Goal: Transaction & Acquisition: Book appointment/travel/reservation

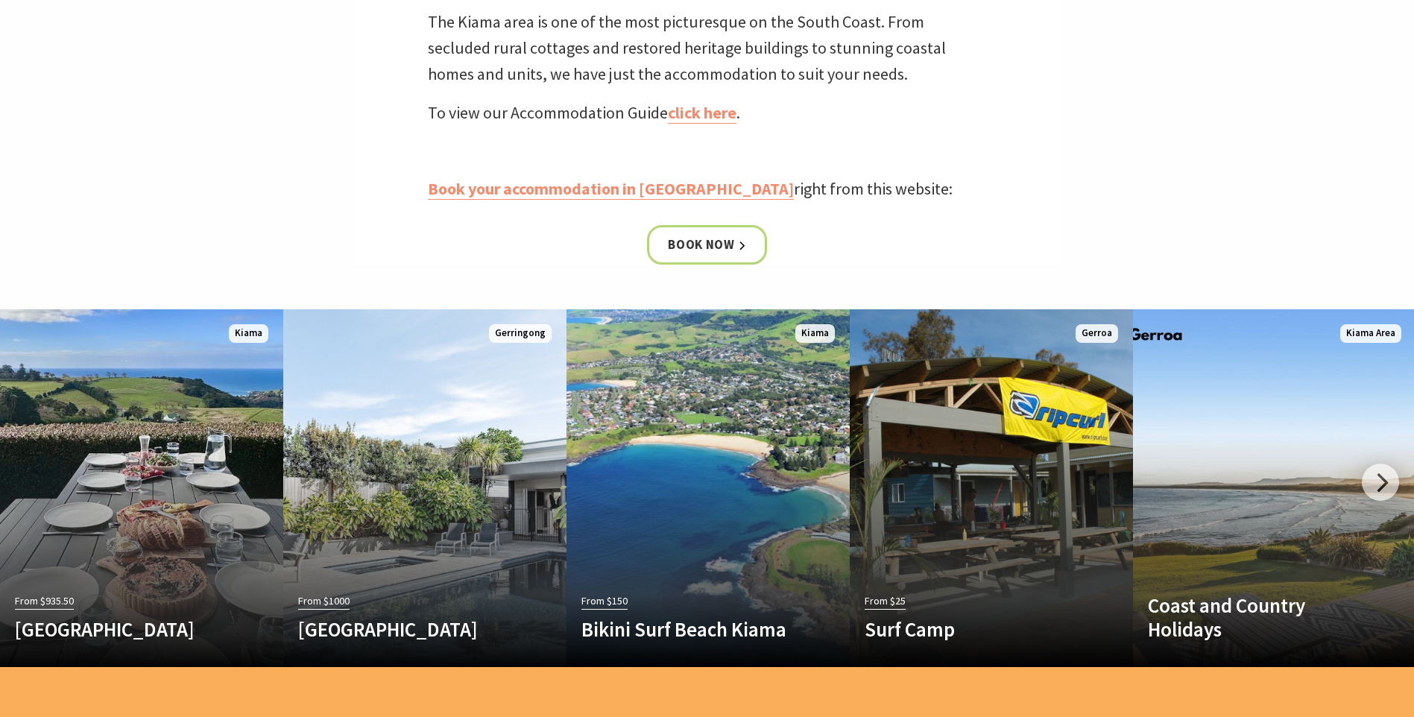
scroll to position [745, 0]
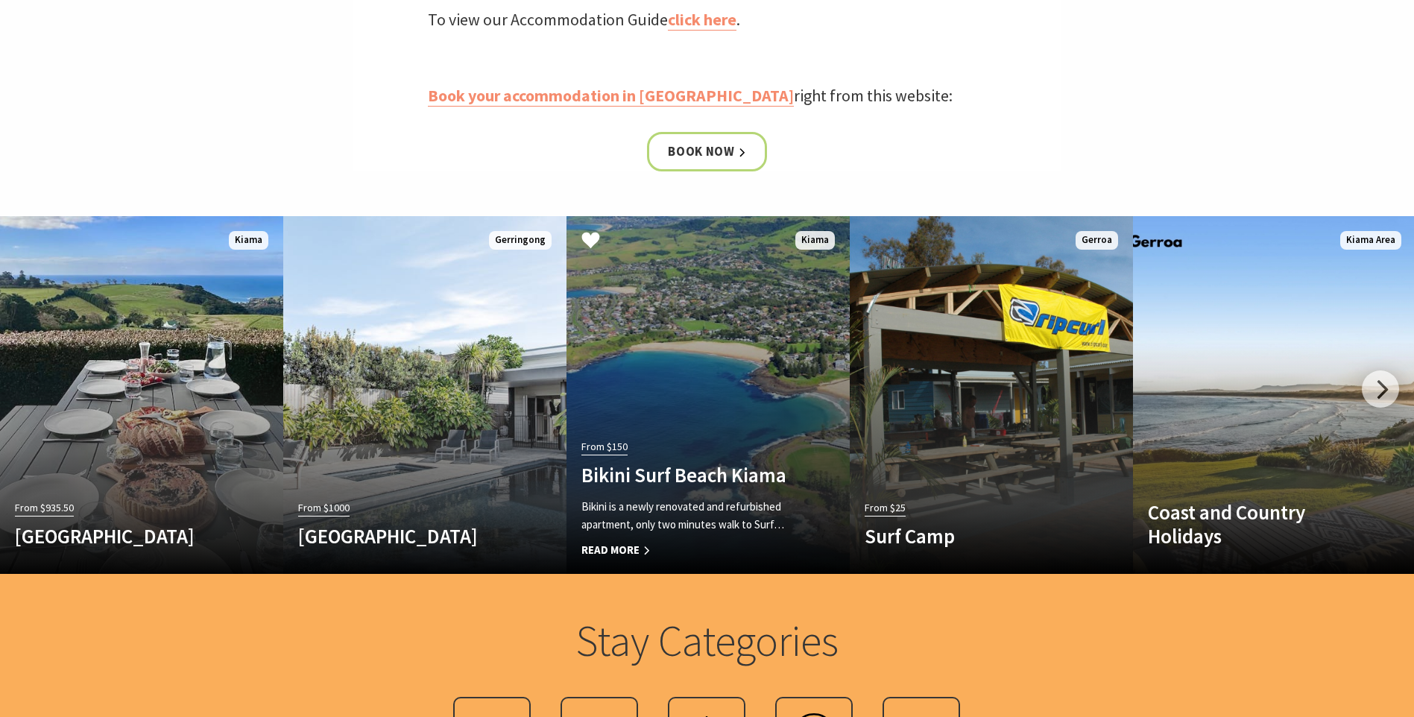
click at [768, 370] on link "From $150 Bikini Surf Beach Kiama Bikini is a newly renovated and refurbished a…" at bounding box center [707, 395] width 283 height 358
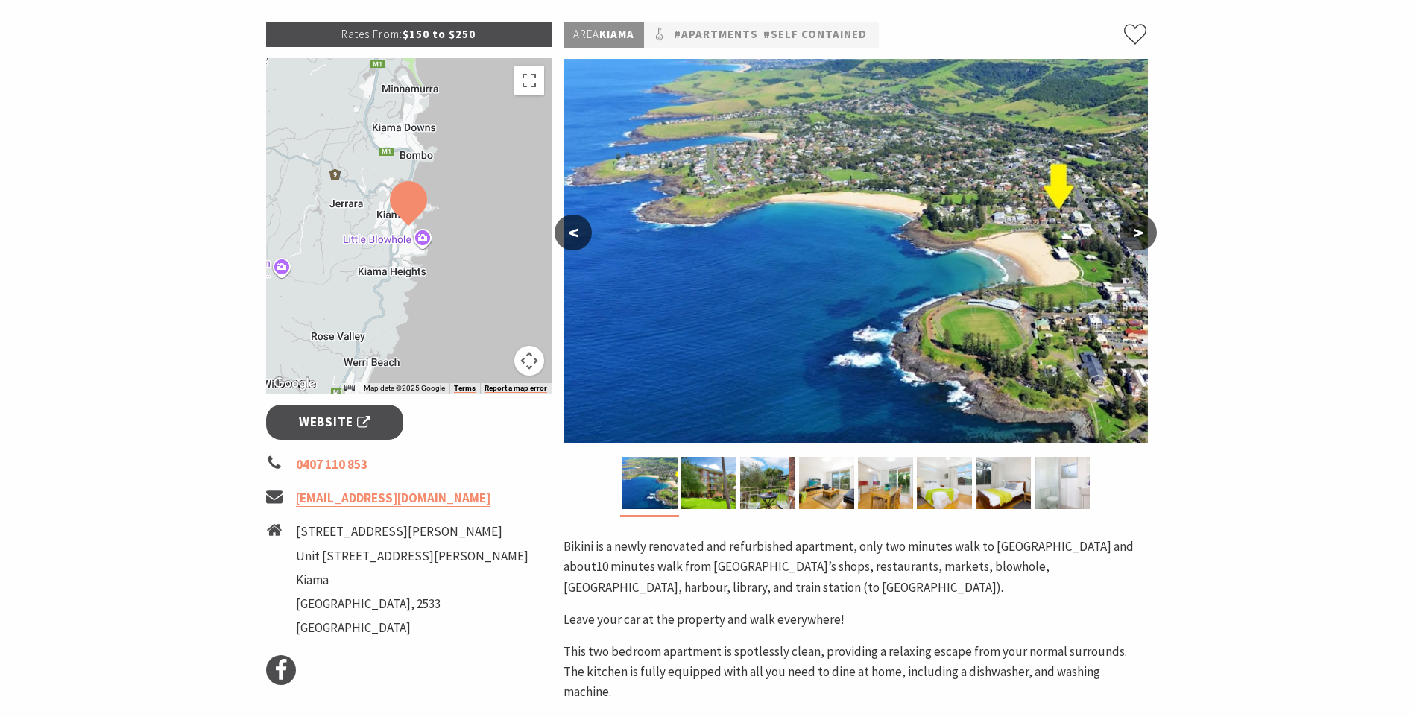
scroll to position [298, 0]
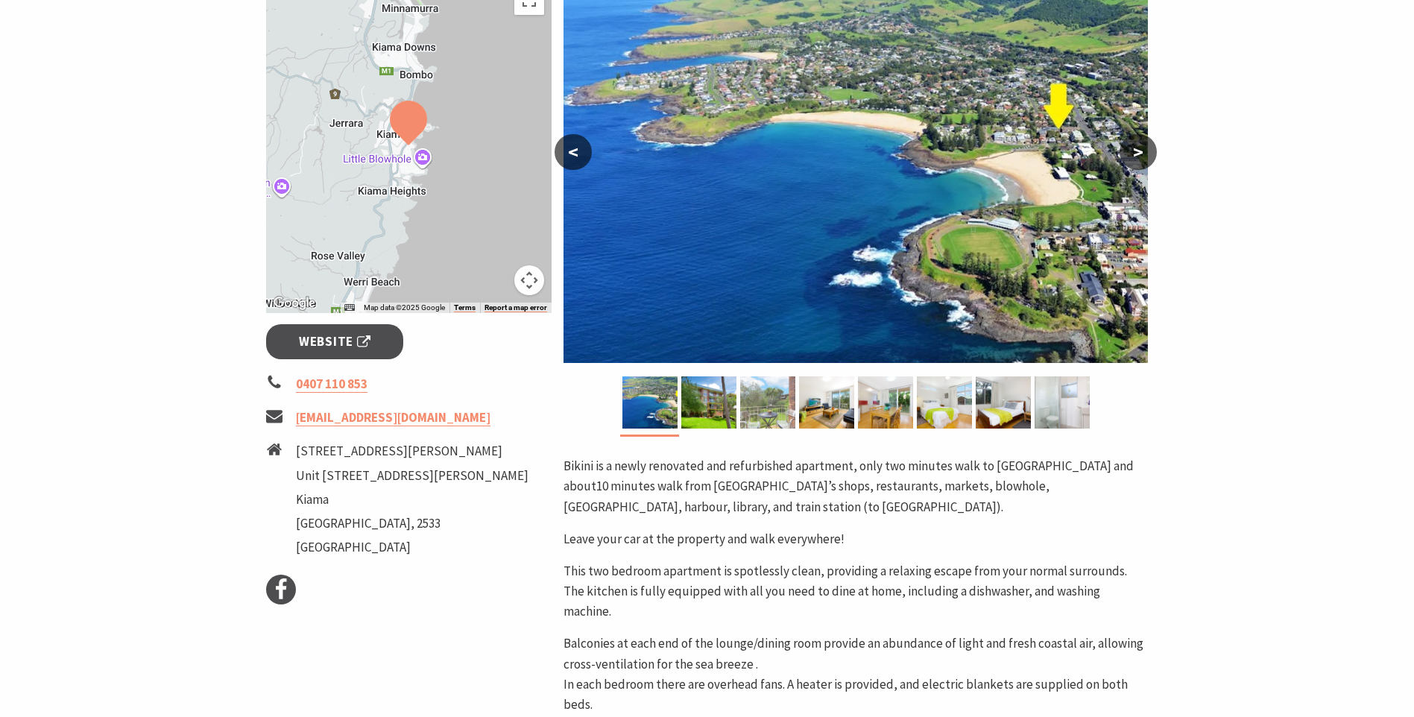
click at [784, 408] on img at bounding box center [767, 402] width 55 height 52
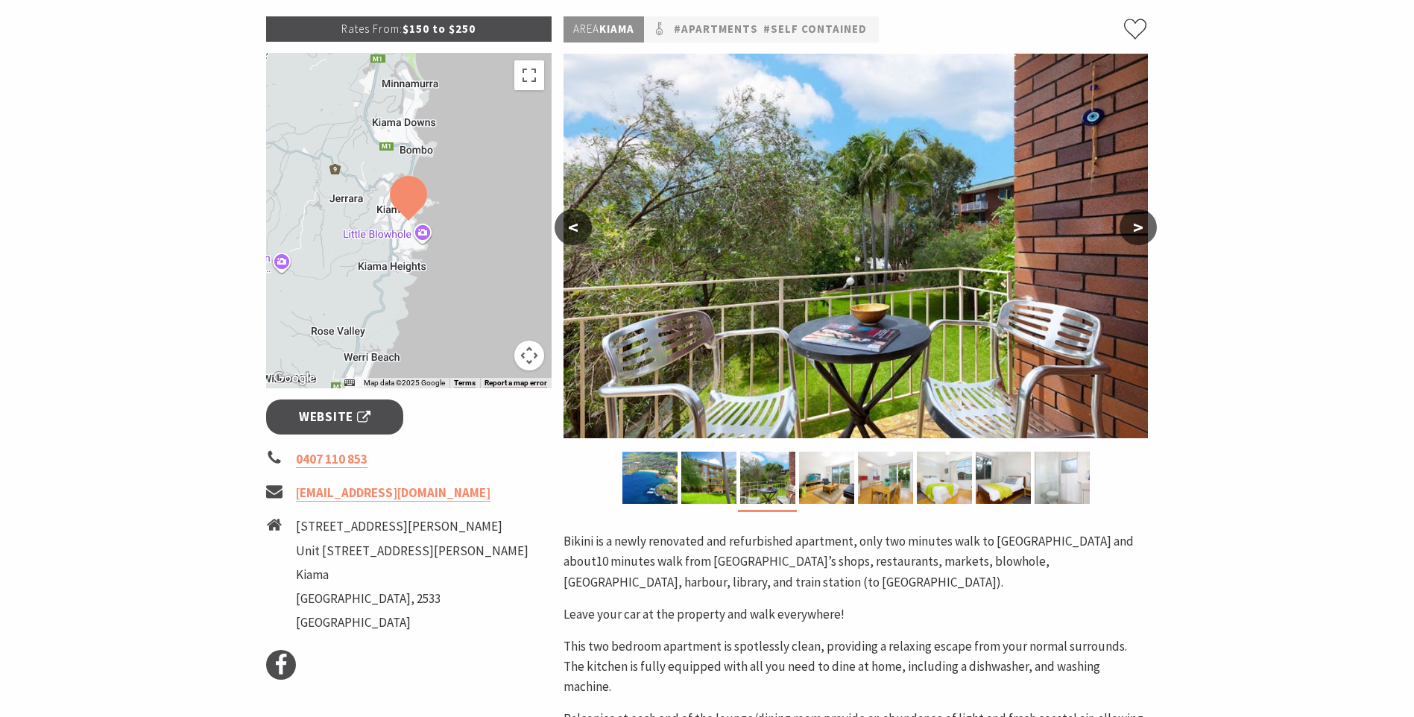
scroll to position [149, 0]
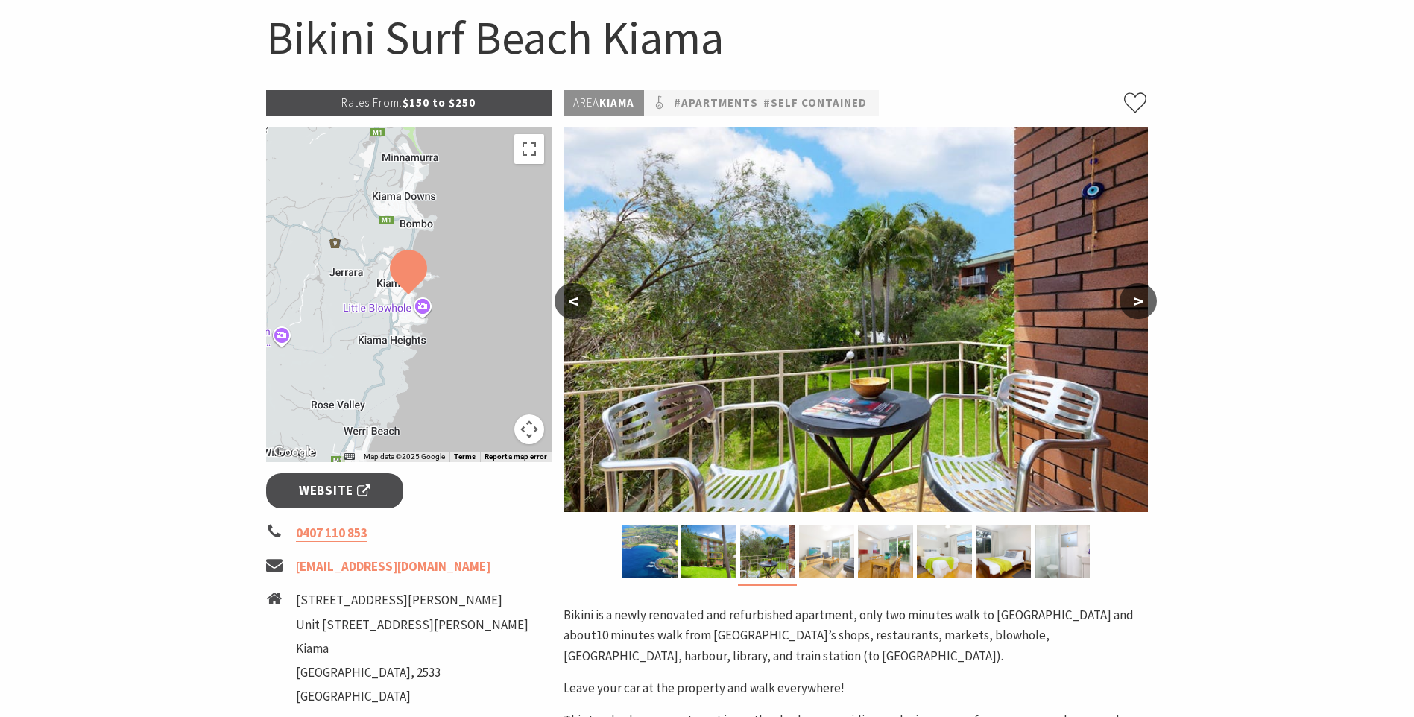
click at [812, 566] on img at bounding box center [826, 551] width 55 height 52
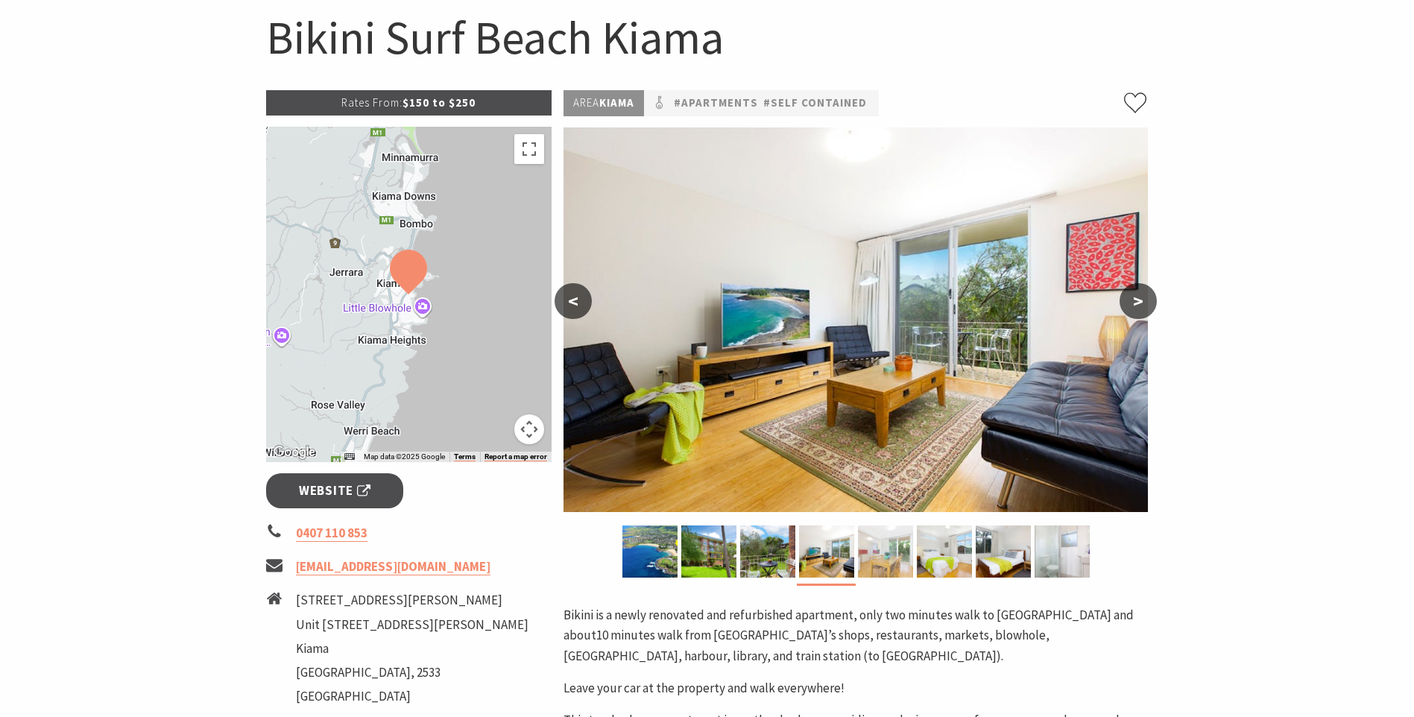
click at [884, 558] on img at bounding box center [885, 551] width 55 height 52
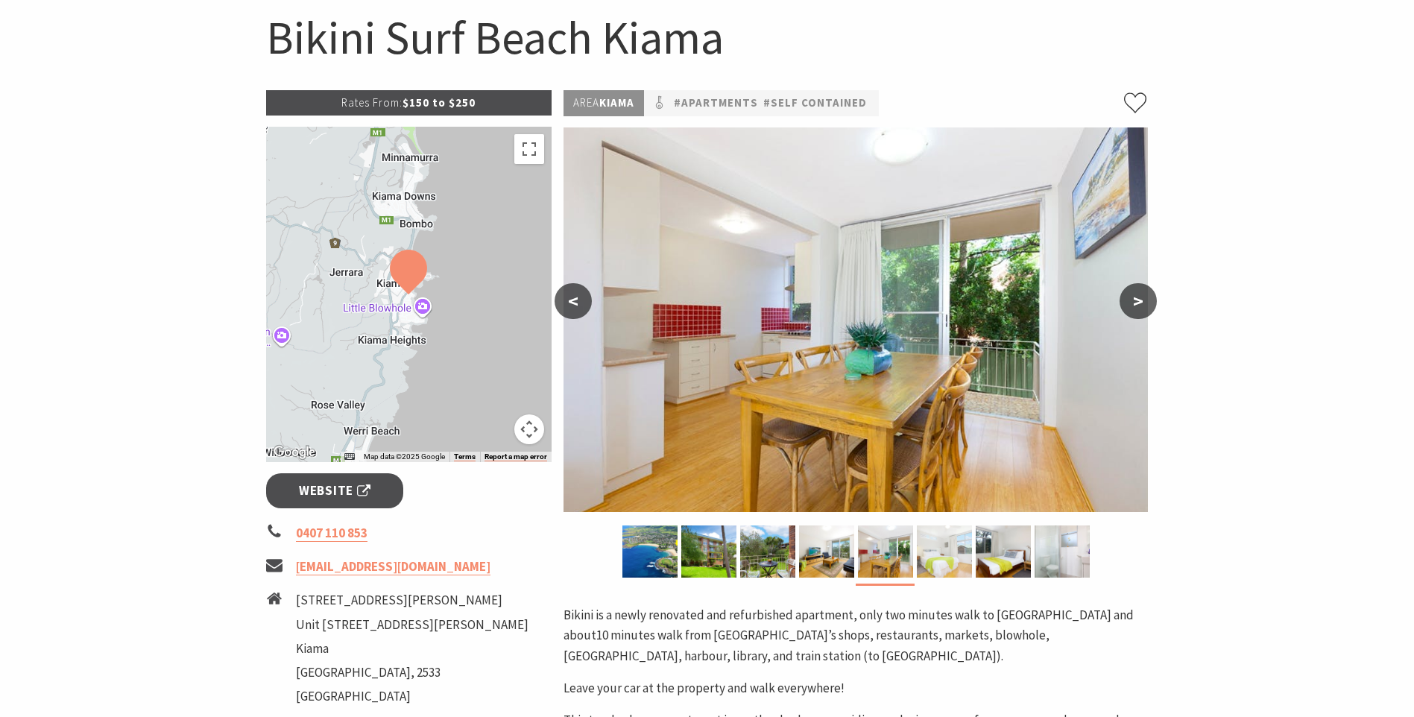
click at [936, 559] on img at bounding box center [944, 551] width 55 height 52
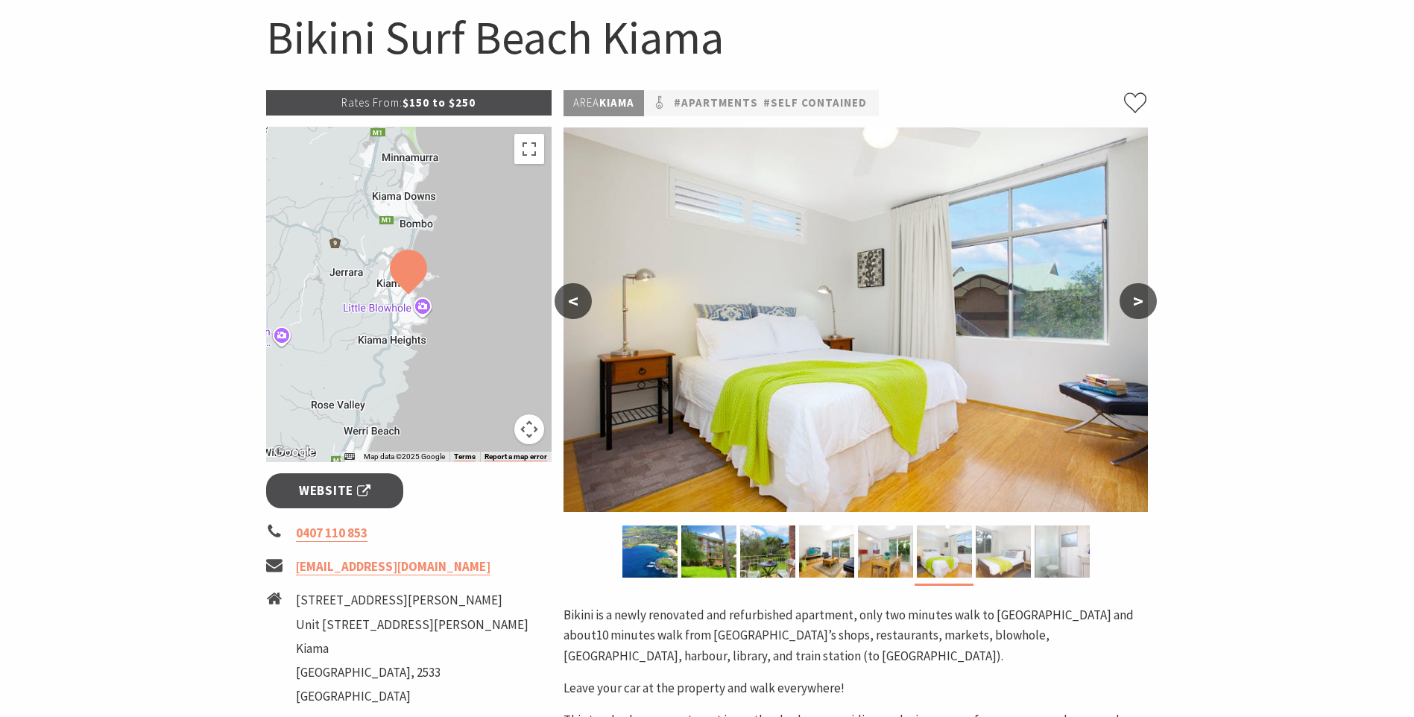
click at [990, 552] on img at bounding box center [1003, 551] width 55 height 52
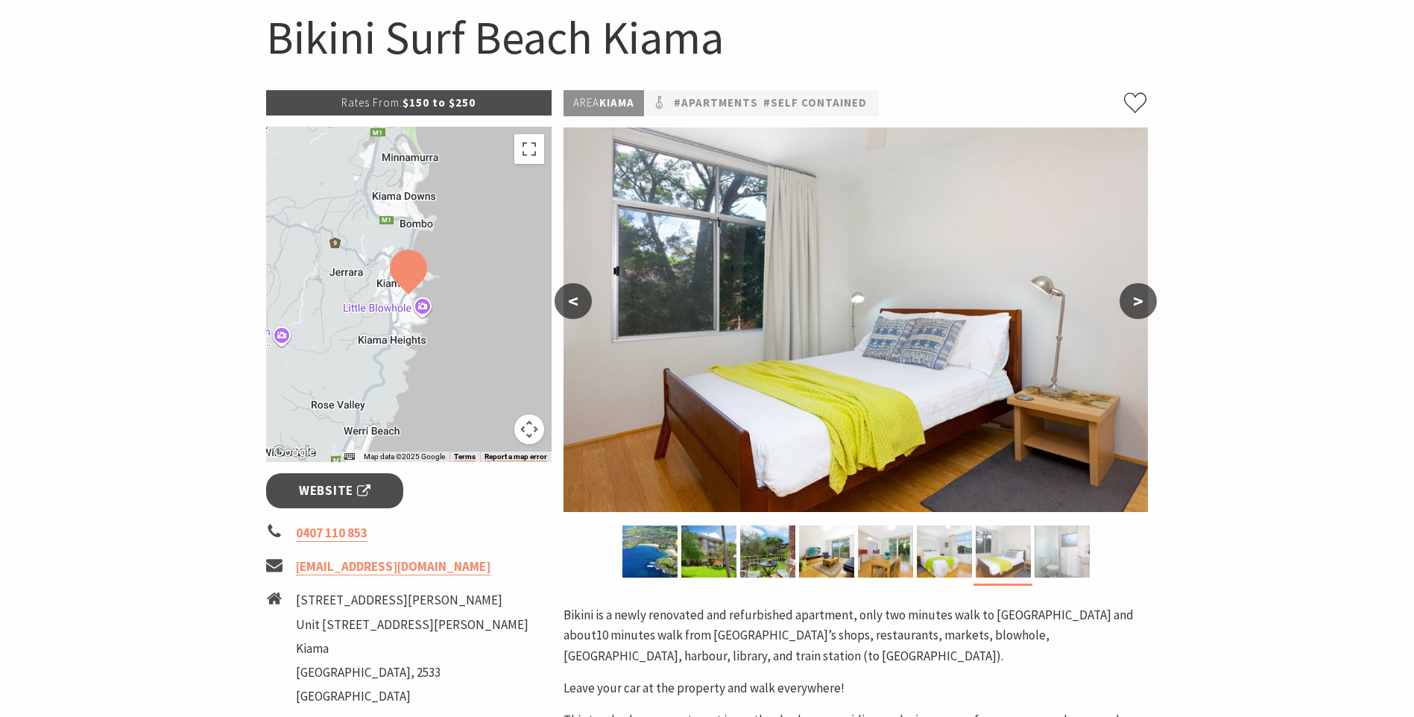
click at [1026, 549] on img at bounding box center [1003, 551] width 55 height 52
click at [1066, 552] on img at bounding box center [1061, 551] width 55 height 52
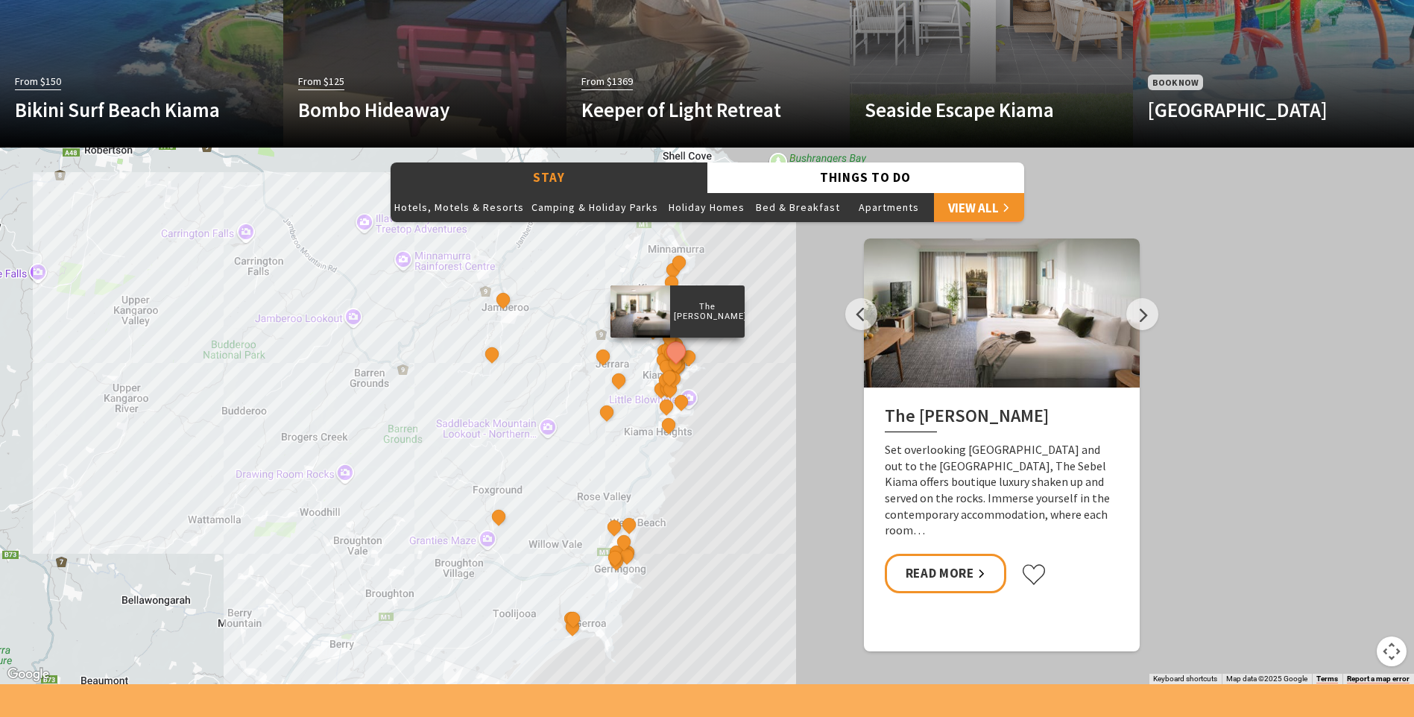
scroll to position [1192, 0]
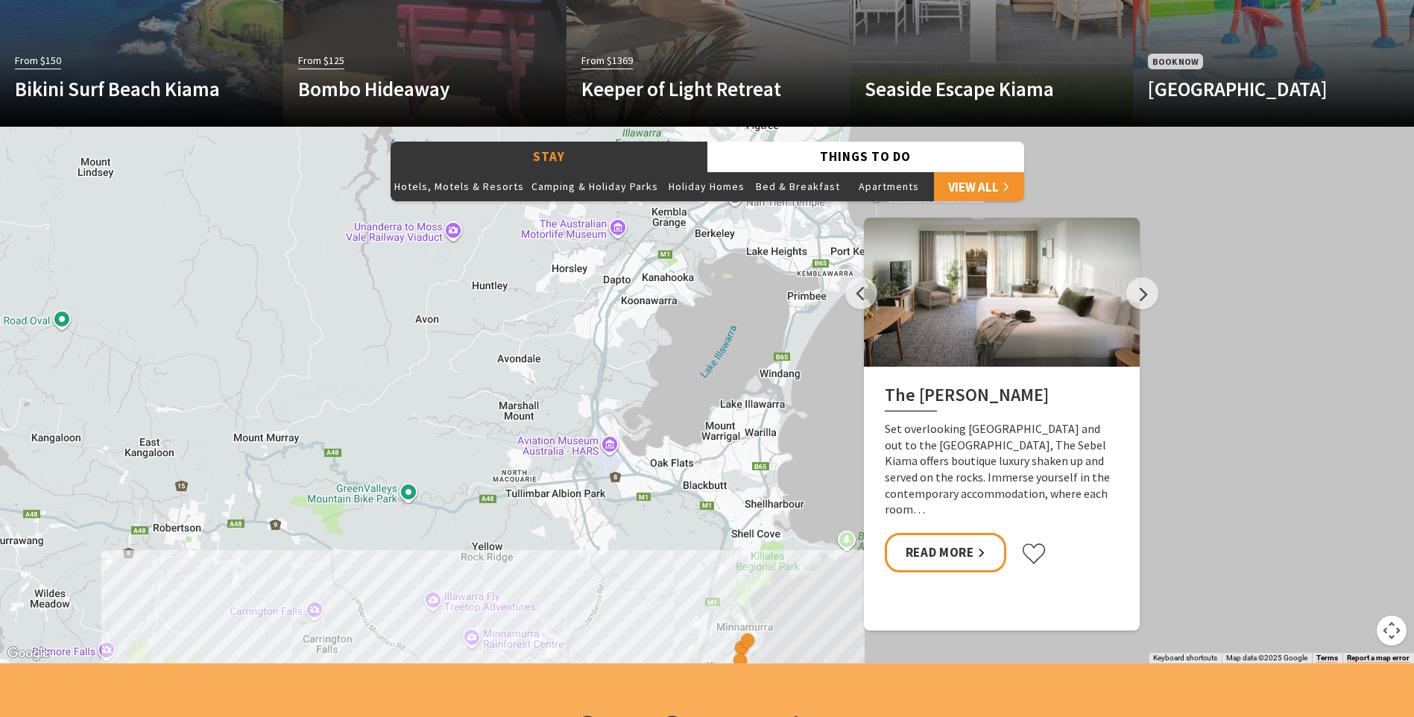
drag, startPoint x: 522, startPoint y: 370, endPoint x: 585, endPoint y: 749, distance: 383.9
click at [698, 239] on div "The Sebel Kiama Seaside Escape 1 Bellevue Boutique Hotel Kiama Saddleback Grove…" at bounding box center [707, 395] width 1414 height 537
click at [704, 236] on div "The Sebel Kiama Seaside Escape 1 Bellevue Boutique Hotel Kiama Saddleback Grove…" at bounding box center [707, 395] width 1414 height 537
drag, startPoint x: 662, startPoint y: 264, endPoint x: 431, endPoint y: 256, distance: 231.2
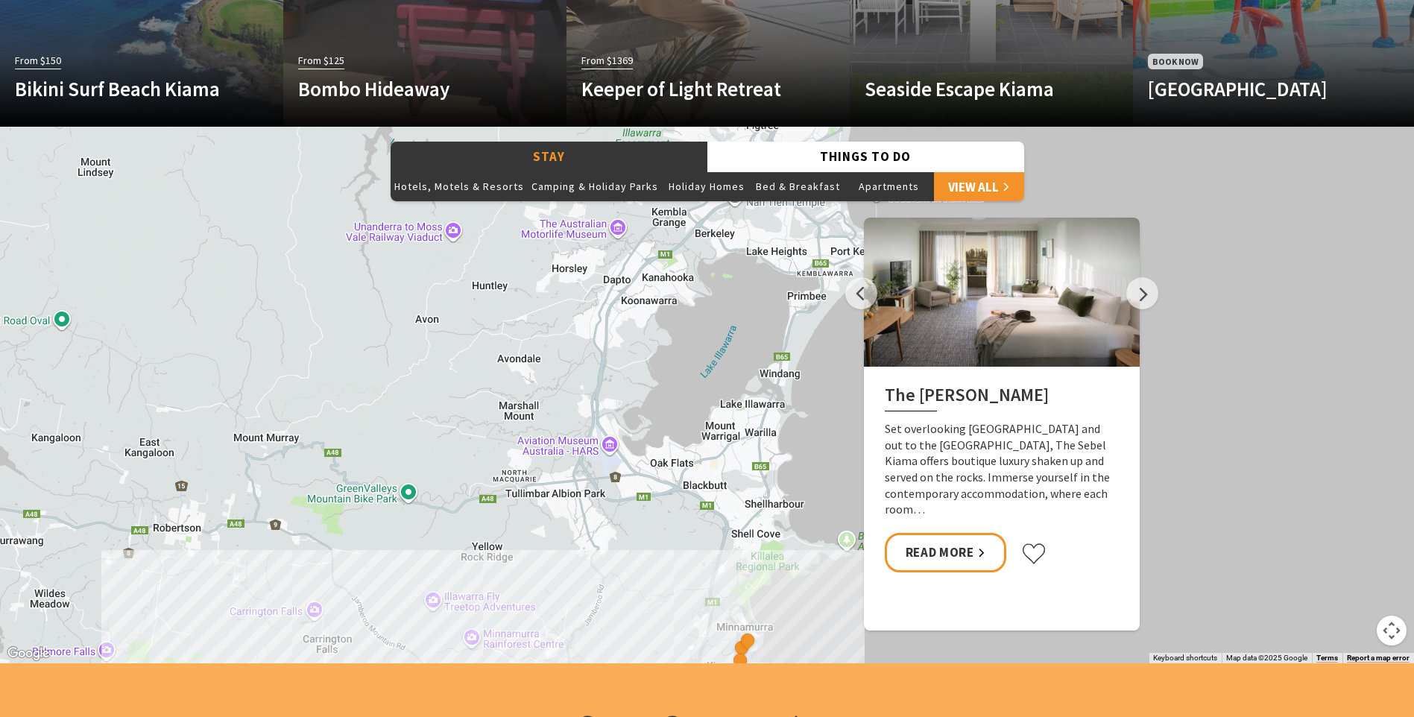
click at [431, 256] on div "The Sebel Kiama Seaside Escape 1 Bellevue Boutique Hotel Kiama Saddleback Grove…" at bounding box center [707, 395] width 1414 height 537
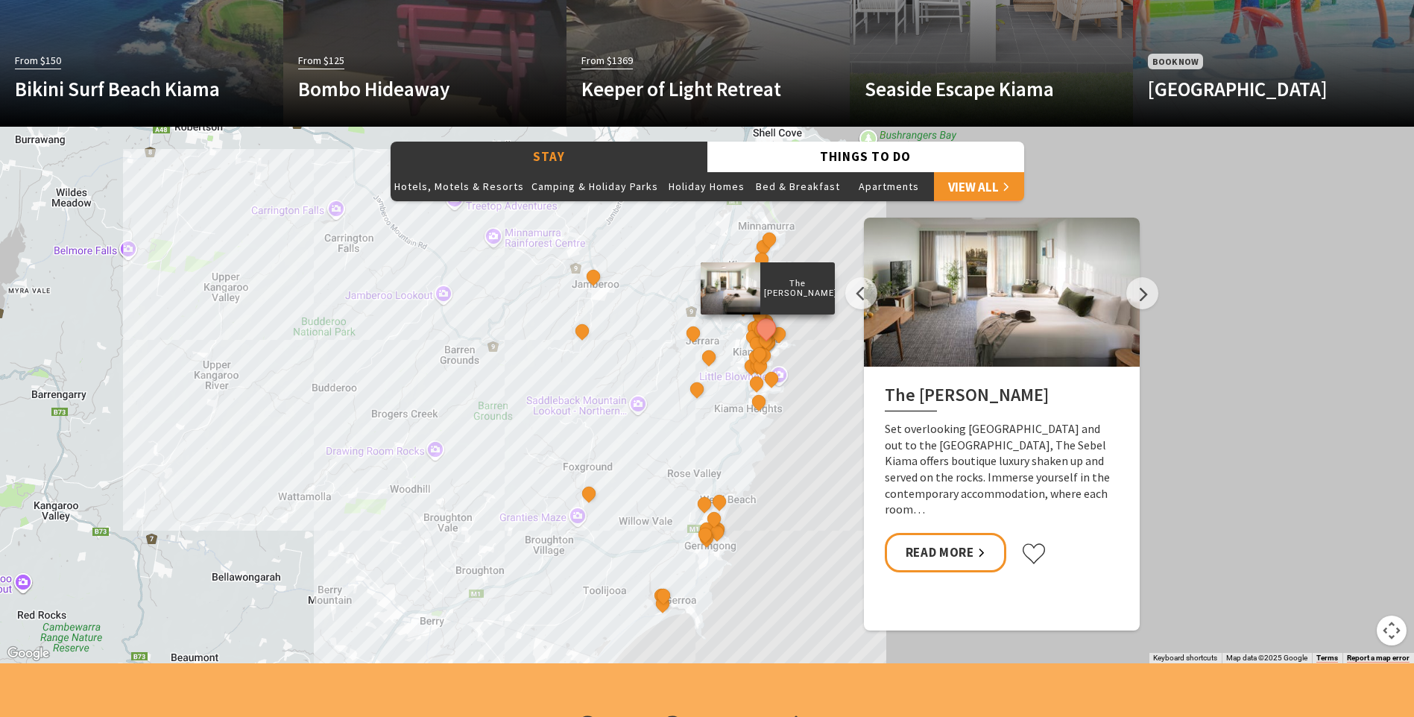
drag, startPoint x: 284, startPoint y: 346, endPoint x: 306, endPoint y: -55, distance: 401.5
